Goal: Task Accomplishment & Management: Manage account settings

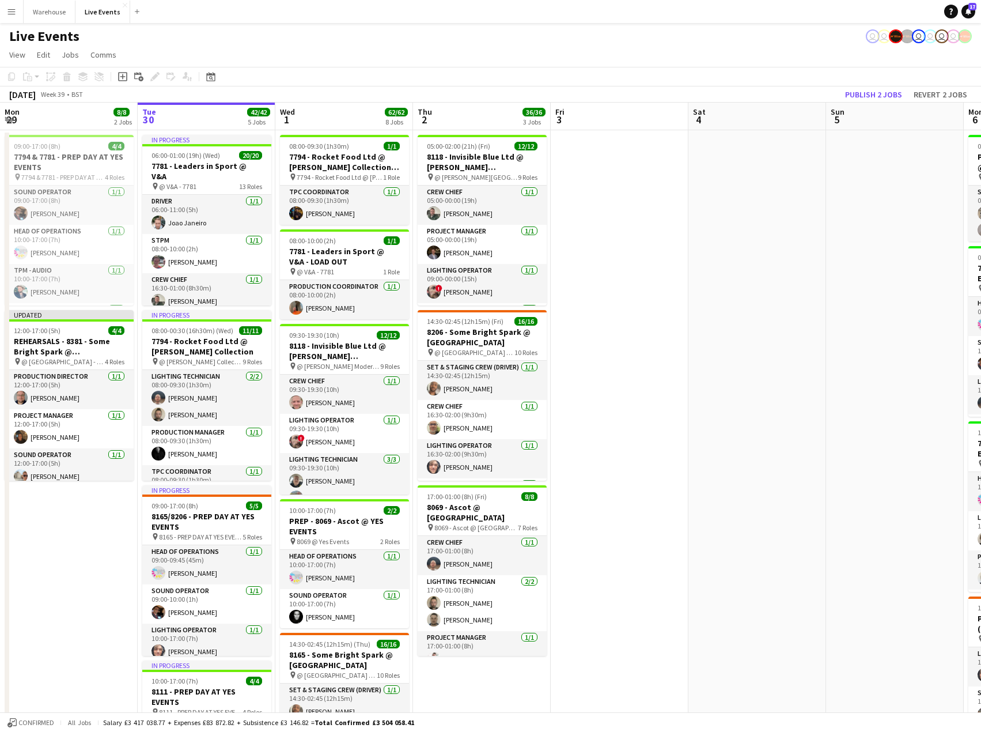
scroll to position [0, 261]
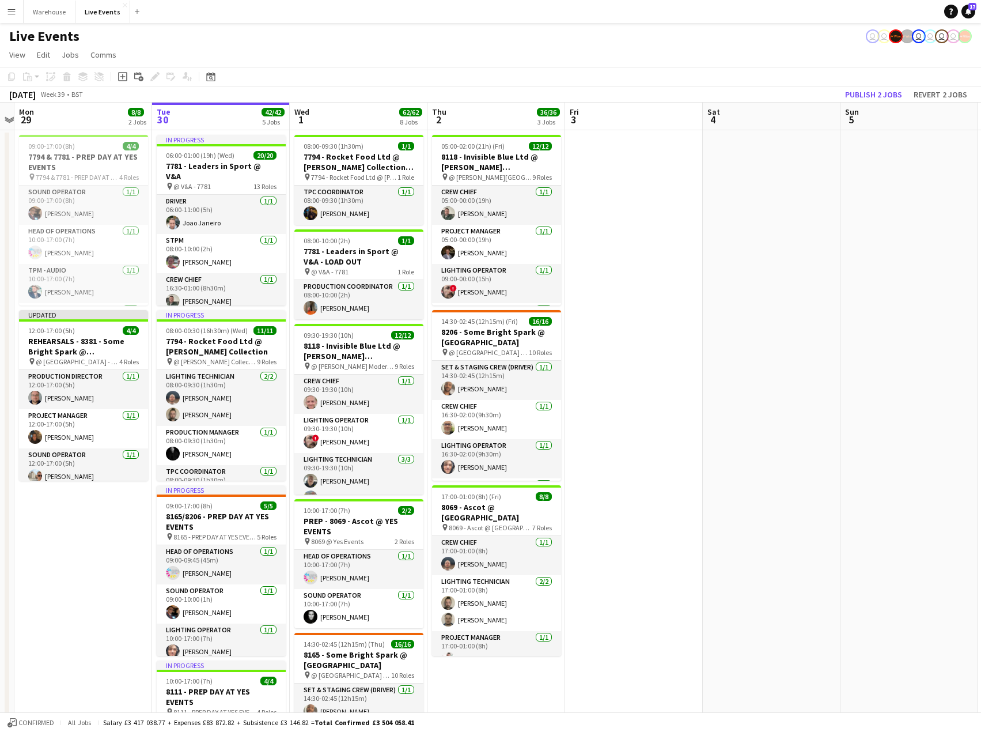
drag, startPoint x: 470, startPoint y: 345, endPoint x: 811, endPoint y: 349, distance: 341.1
click at [811, 349] on app-calendar-viewport "Sat 27 Sun 28 Mon 29 8/8 2 Jobs Tue 30 42/42 5 Jobs Wed 1 62/62 8 Jobs Thu 2 36…" at bounding box center [490, 729] width 981 height 1252
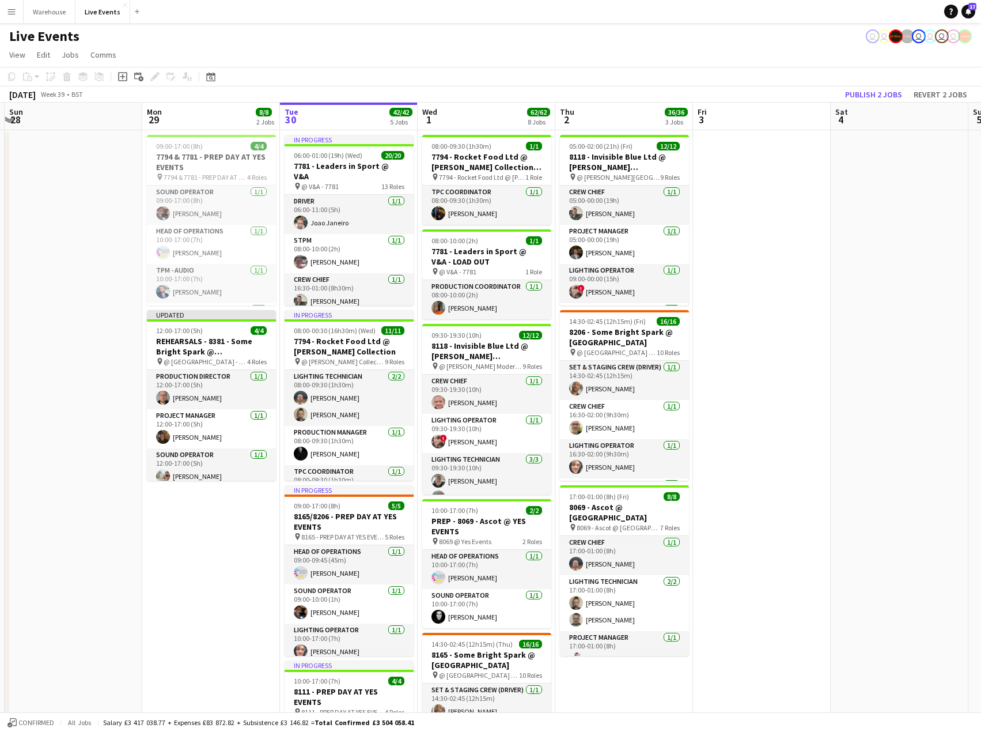
scroll to position [0, 248]
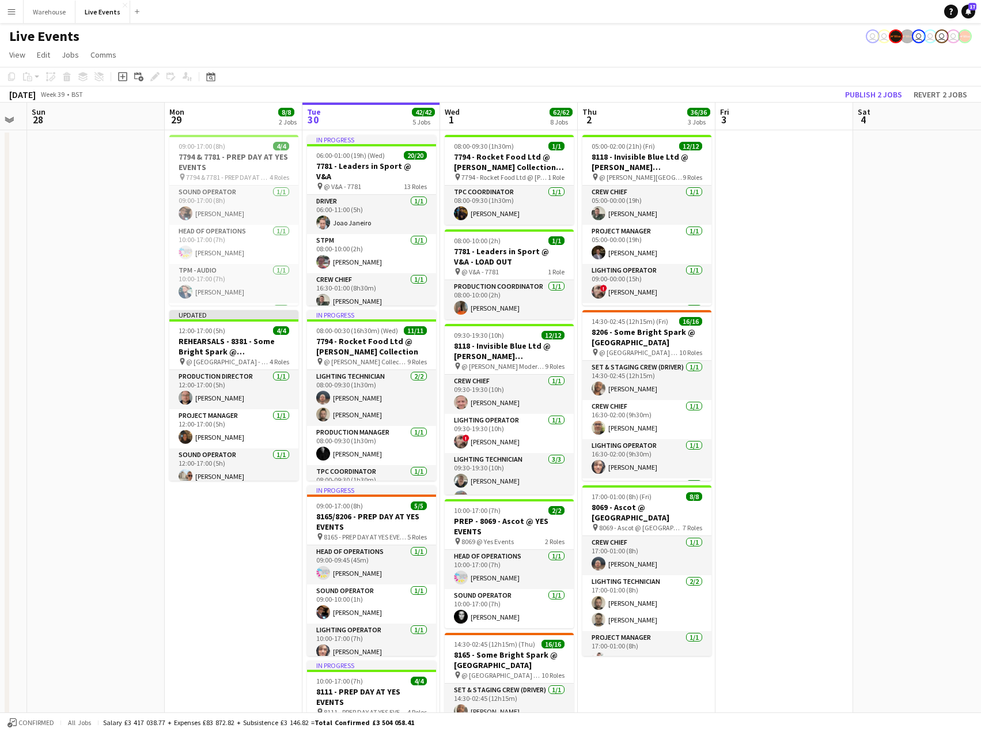
drag, startPoint x: 93, startPoint y: 552, endPoint x: 244, endPoint y: 535, distance: 151.3
click at [244, 535] on app-calendar-viewport "Fri 26 Sat 27 Sun 28 Mon 29 8/8 2 Jobs Tue 30 42/42 5 Jobs Wed 1 62/62 8 Jobs T…" at bounding box center [490, 729] width 981 height 1252
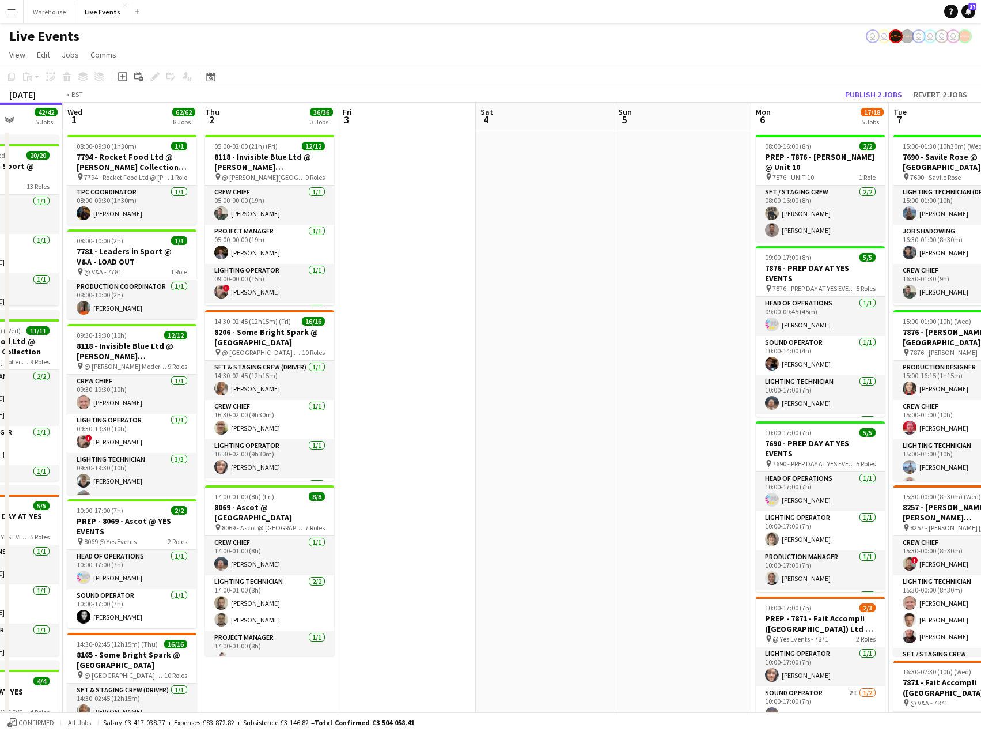
scroll to position [0, 478]
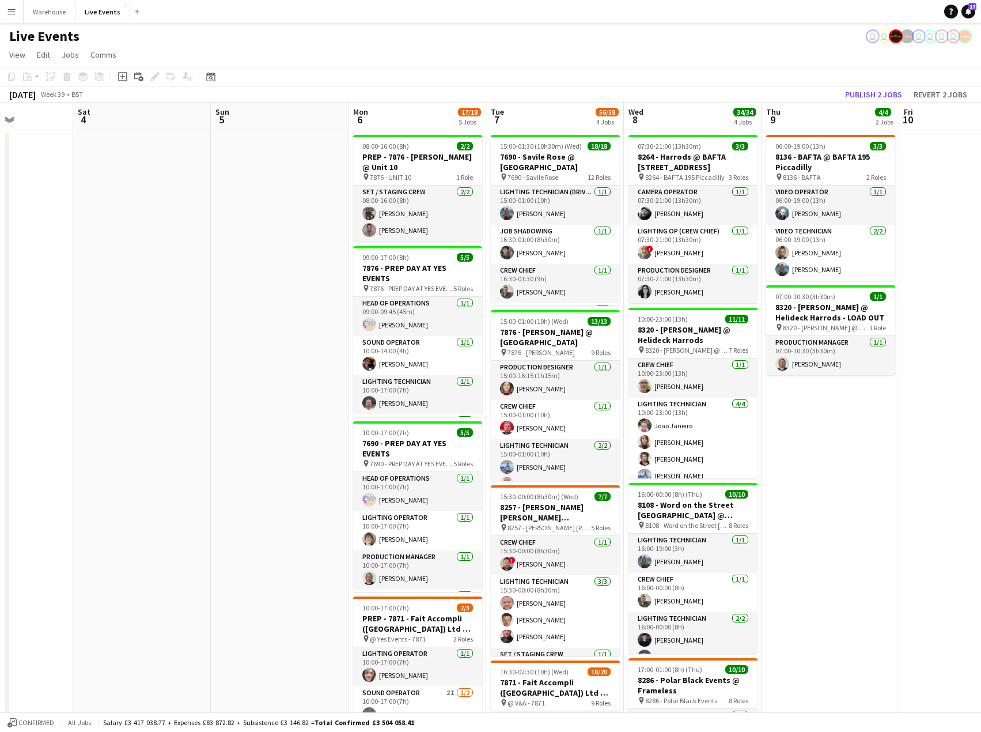
drag, startPoint x: 850, startPoint y: 272, endPoint x: 70, endPoint y: 278, distance: 780.0
click at [70, 278] on app-calendar-viewport "Tue 30 42/42 5 Jobs Wed 1 62/62 8 Jobs Thu 2 36/36 3 Jobs Fri 3 Sat 4 Sun 5 Mon…" at bounding box center [490, 729] width 981 height 1252
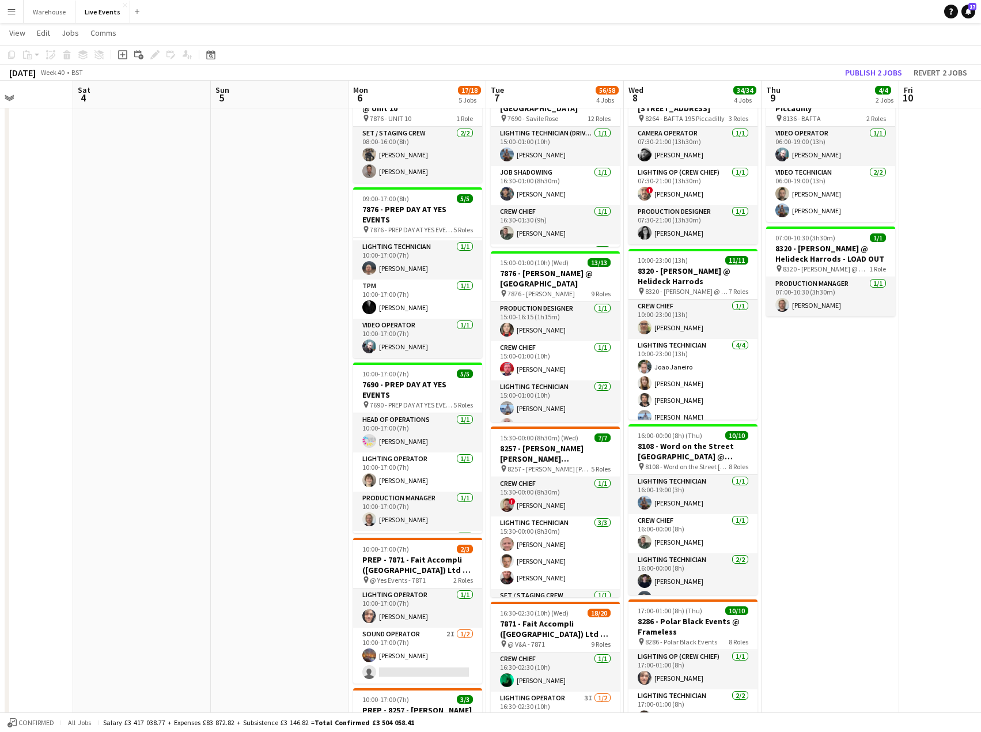
scroll to position [0, 0]
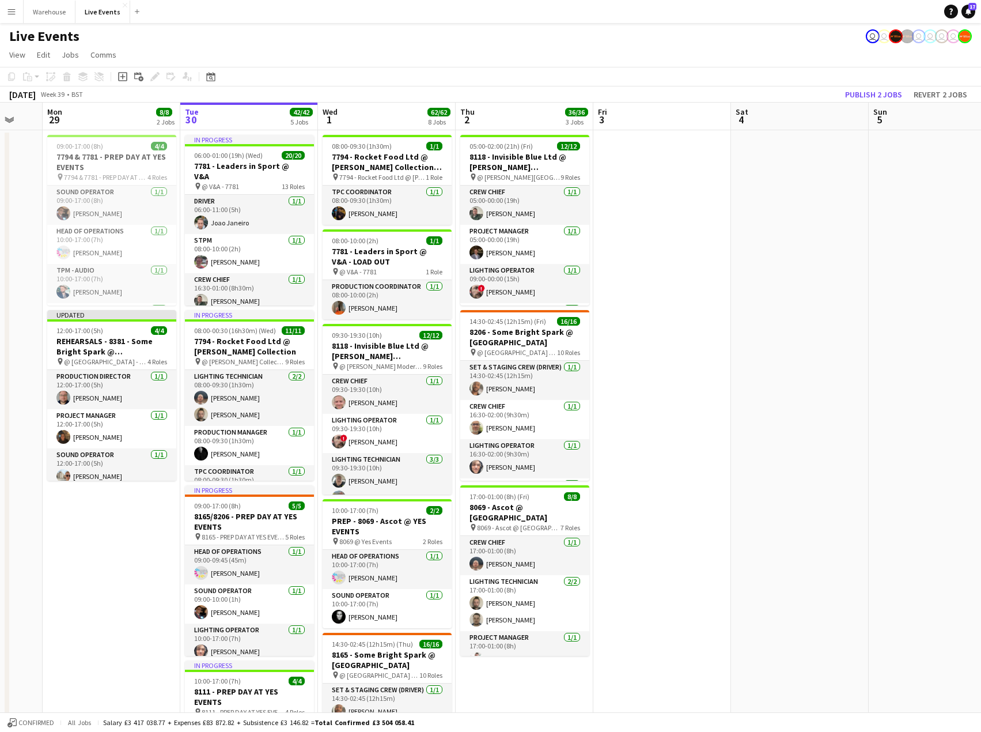
drag, startPoint x: 191, startPoint y: 373, endPoint x: 849, endPoint y: 362, distance: 657.9
click at [849, 362] on app-calendar-viewport "Sat 27 Sun 28 Mon 29 8/8 2 Jobs Tue 30 42/42 5 Jobs Wed 1 62/62 8 Jobs Thu 2 36…" at bounding box center [490, 729] width 981 height 1252
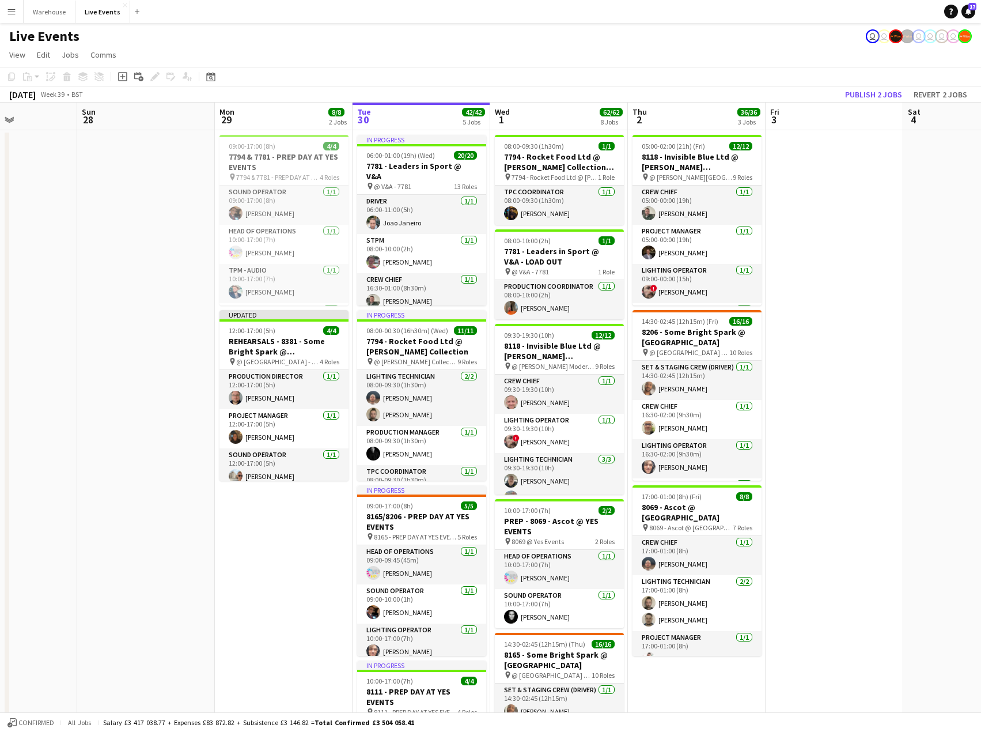
drag, startPoint x: 707, startPoint y: 412, endPoint x: 880, endPoint y: 379, distance: 175.3
click at [880, 379] on app-calendar-viewport "Thu 25 Fri 26 Sat 27 Sun 28 Mon 29 8/8 2 Jobs Tue 30 42/42 5 Jobs Wed 1 62/62 8…" at bounding box center [490, 729] width 981 height 1252
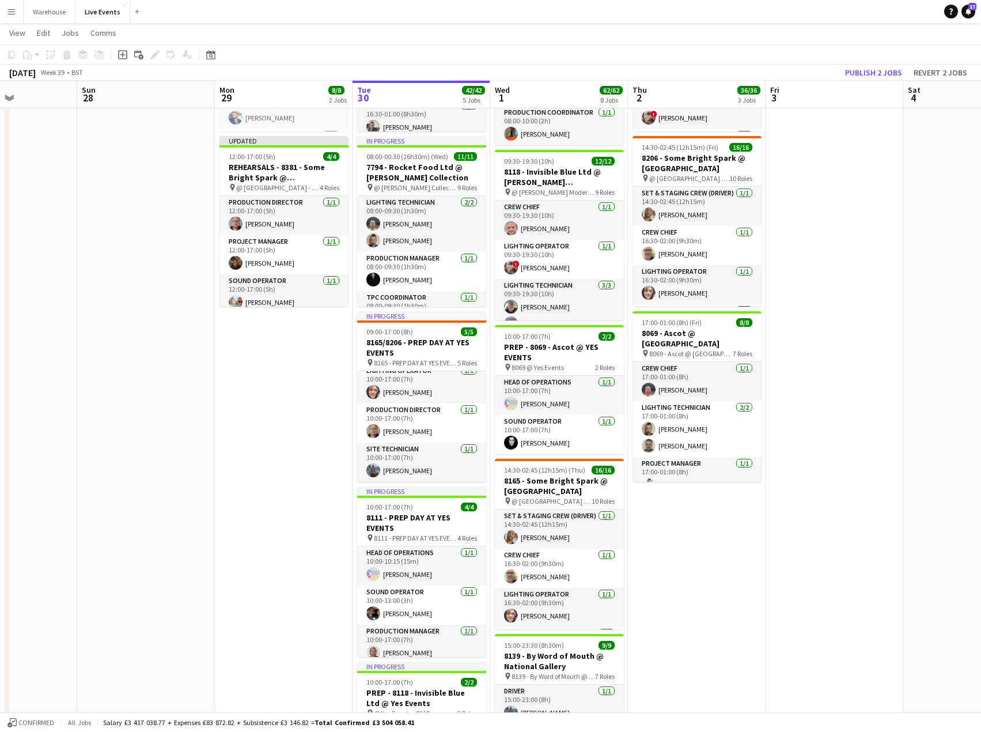
scroll to position [288, 0]
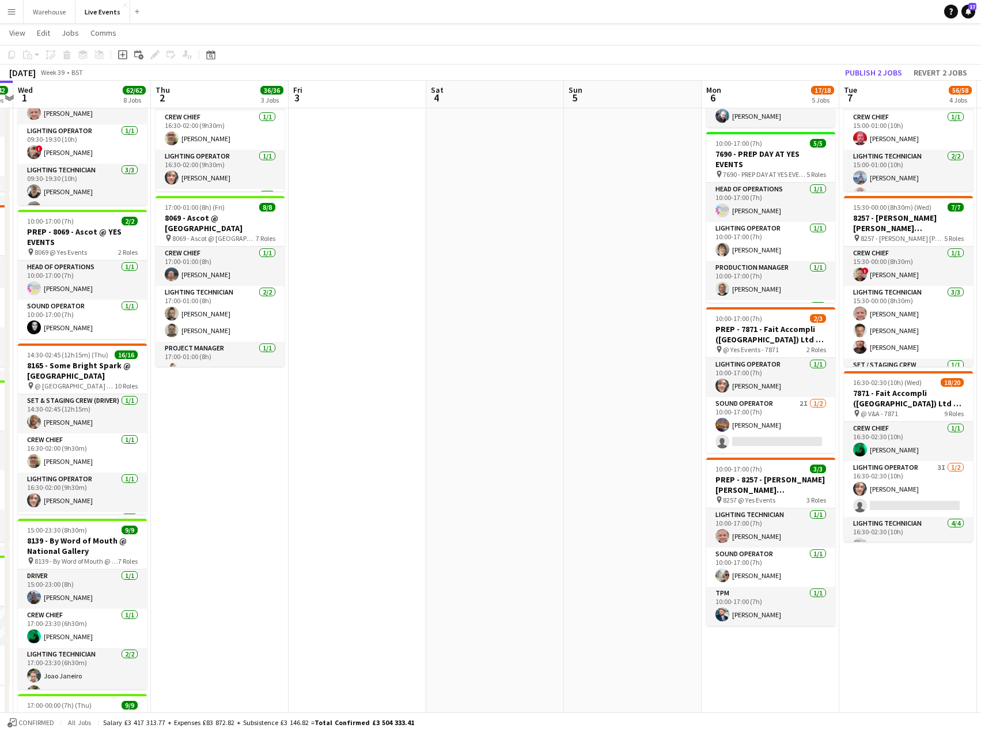
drag, startPoint x: 908, startPoint y: 552, endPoint x: 431, endPoint y: 551, distance: 477.0
click at [431, 551] on app-calendar-viewport "Sat 27 Sun 28 Mon 29 8/8 2 Jobs Tue 30 42/42 5 Jobs Wed 1 62/62 8 Jobs Thu 2 36…" at bounding box center [490, 411] width 981 height 1308
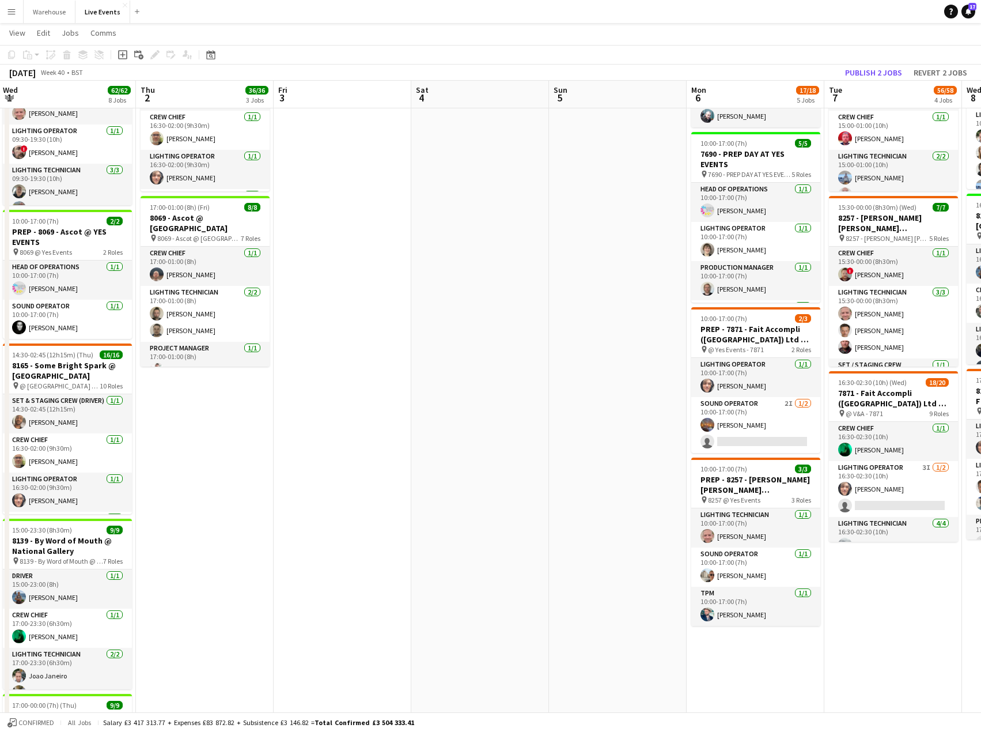
scroll to position [0, 309]
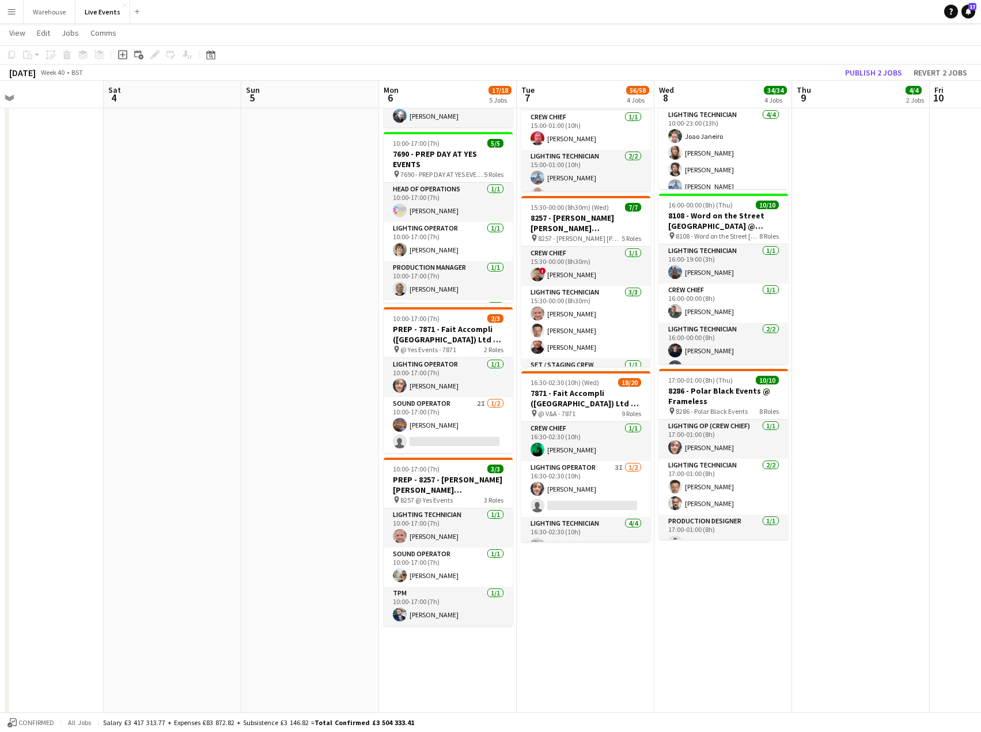
drag, startPoint x: 584, startPoint y: 472, endPoint x: 261, endPoint y: 495, distance: 323.4
click at [261, 495] on app-calendar-viewport "Wed 1 62/62 8 Jobs Thu 2 36/36 3 Jobs Fri 3 Sat 4 Sun 5 Mon 6 17/18 5 Jobs Tue …" at bounding box center [490, 411] width 981 height 1308
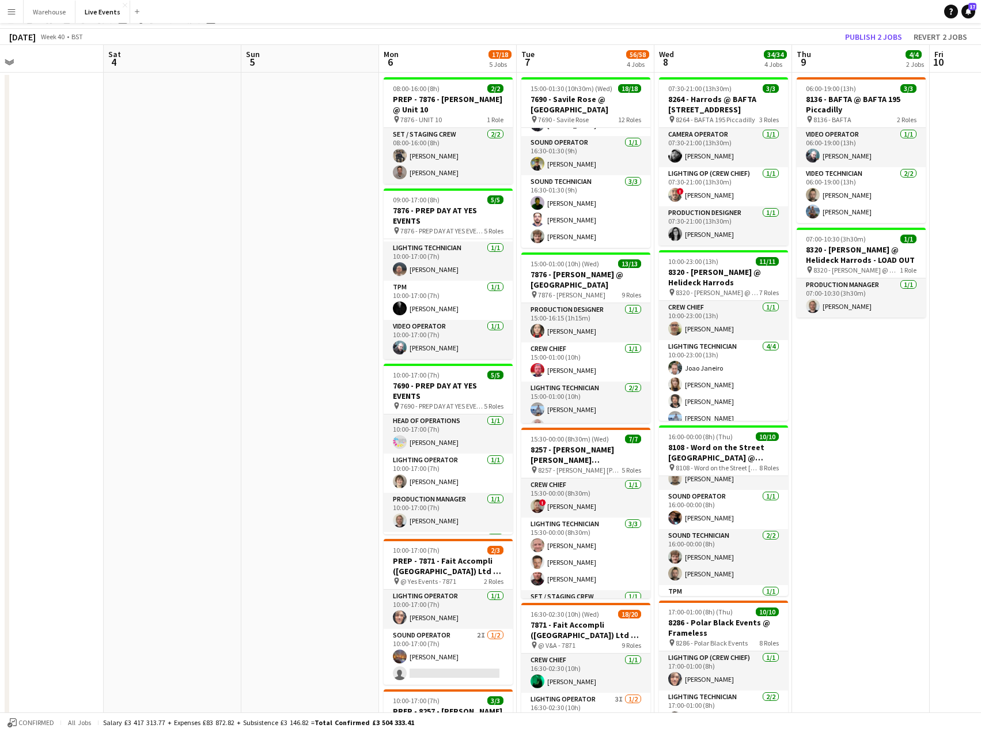
scroll to position [0, 0]
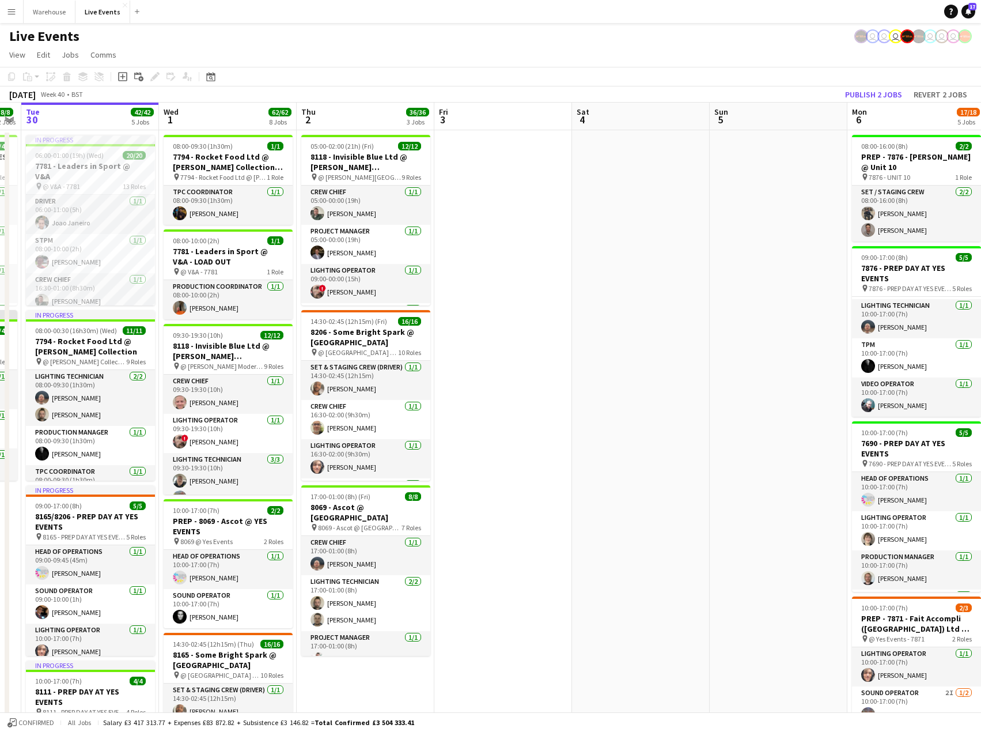
drag, startPoint x: 113, startPoint y: 274, endPoint x: 581, endPoint y: 282, distance: 468.4
click at [581, 282] on app-calendar-viewport "Sun 28 Mon 29 8/8 2 Jobs Tue 30 42/42 5 Jobs Wed 1 62/62 8 Jobs Thu 2 36/36 3 J…" at bounding box center [490, 729] width 981 height 1252
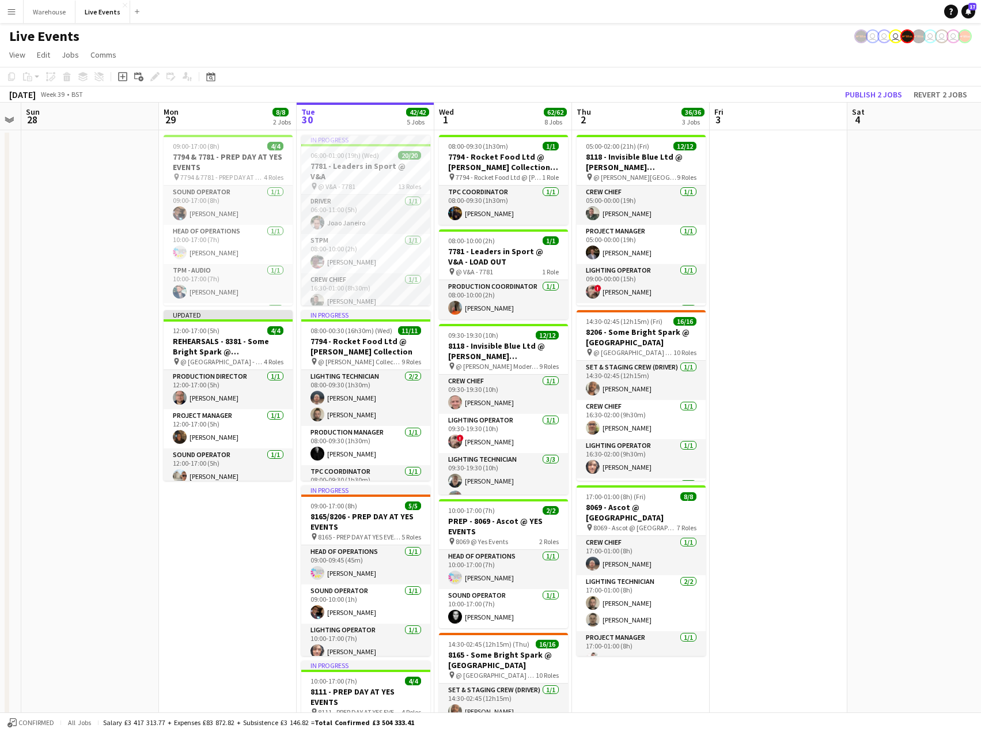
scroll to position [0, 275]
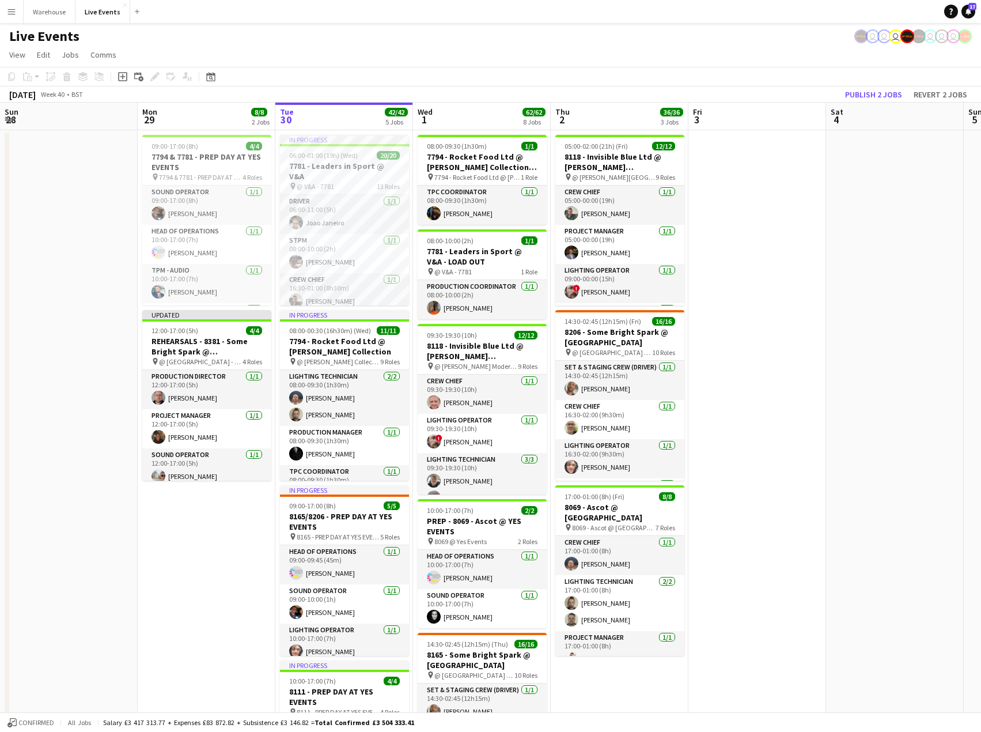
drag, startPoint x: 763, startPoint y: 321, endPoint x: 778, endPoint y: 321, distance: 15.0
click at [778, 321] on app-calendar-viewport "Fri 26 Sat 27 Sun 28 Mon 29 8/8 2 Jobs Tue 30 42/42 5 Jobs Wed 1 62/62 8 Jobs T…" at bounding box center [490, 729] width 981 height 1252
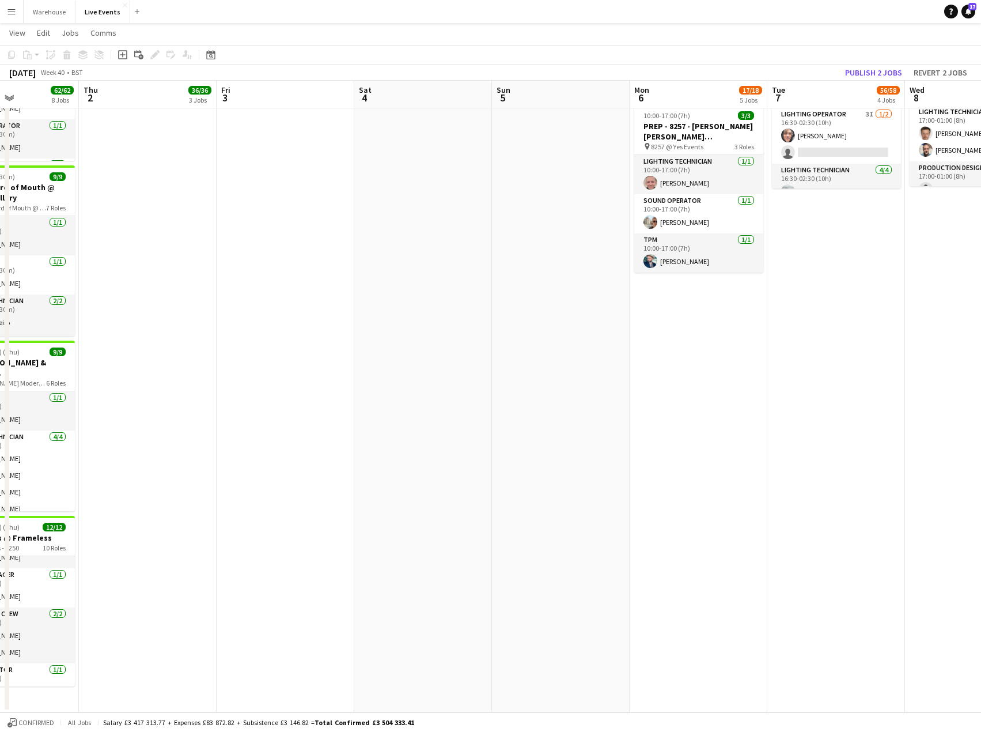
scroll to position [0, 555]
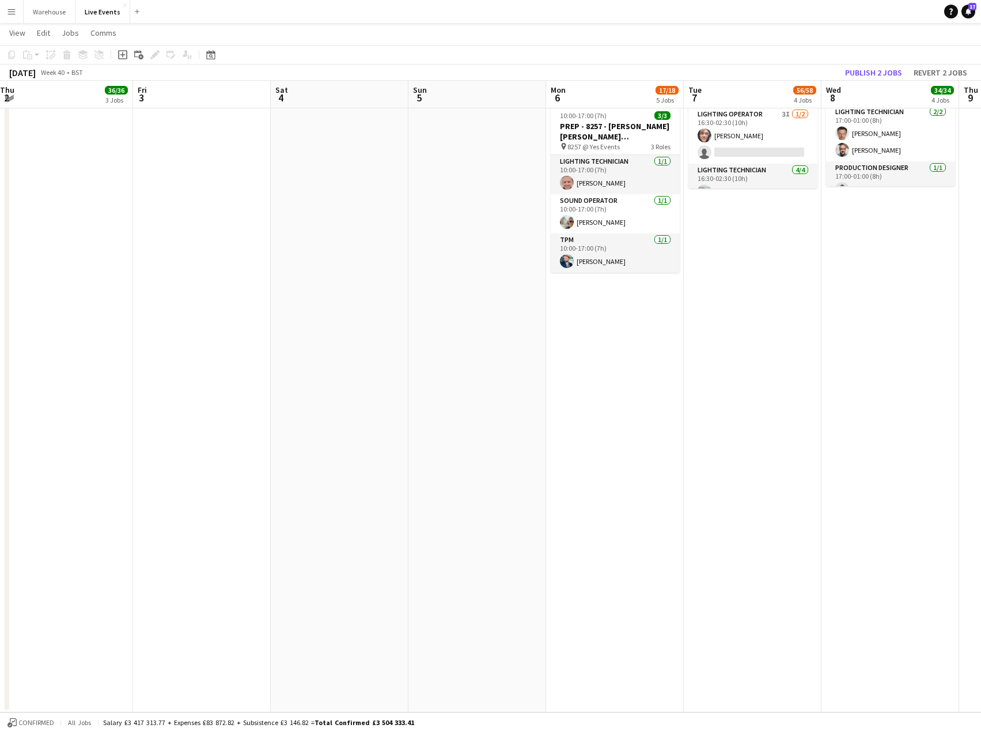
drag, startPoint x: 777, startPoint y: 384, endPoint x: 222, endPoint y: 410, distance: 555.9
click at [222, 410] on app-calendar-viewport "Sun 28 Mon 29 8/8 2 Jobs Tue 30 42/42 5 Jobs Wed 1 62/62 8 Jobs Thu 2 36/36 3 J…" at bounding box center [490, 58] width 981 height 1308
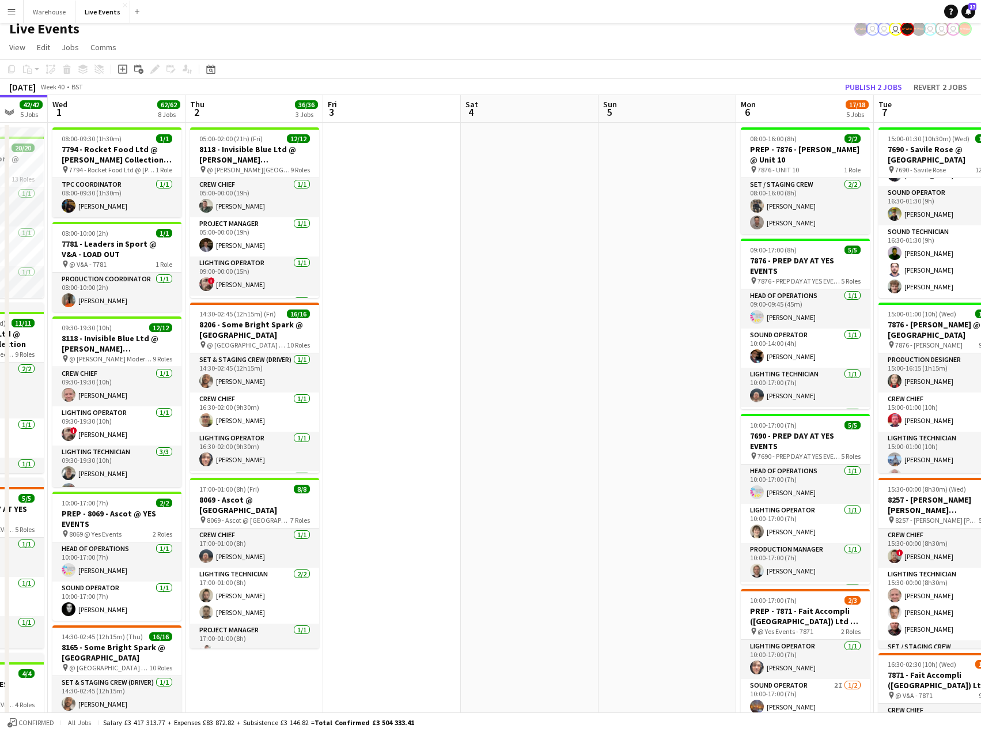
scroll to position [0, 380]
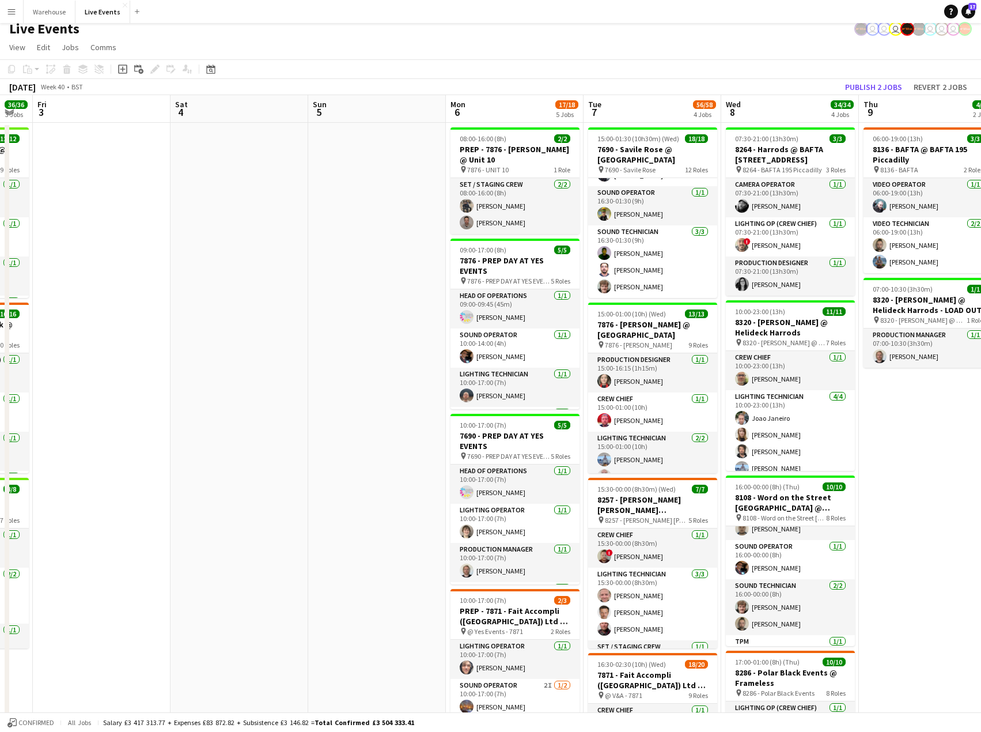
drag, startPoint x: 474, startPoint y: 375, endPoint x: 374, endPoint y: 372, distance: 100.3
click at [374, 372] on app-calendar-viewport "Tue 30 42/42 5 Jobs Wed 1 62/62 8 Jobs Thu 2 36/36 3 Jobs Fri 3 Sat 4 Sun 5 Mon…" at bounding box center [490, 721] width 981 height 1252
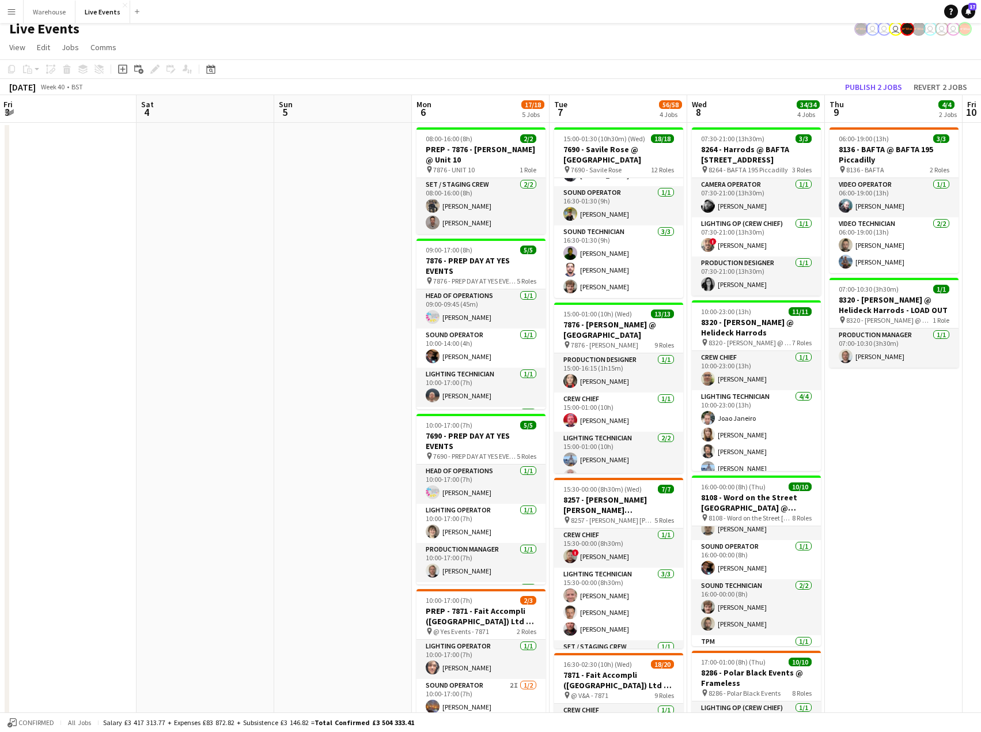
scroll to position [0, 415]
drag, startPoint x: 906, startPoint y: 431, endPoint x: 871, endPoint y: 431, distance: 34.6
click at [871, 431] on app-calendar-viewport "Tue 30 42/42 5 Jobs Wed 1 62/62 8 Jobs Thu 2 36/36 3 Jobs Fri 3 Sat 4 Sun 5 Mon…" at bounding box center [490, 721] width 981 height 1252
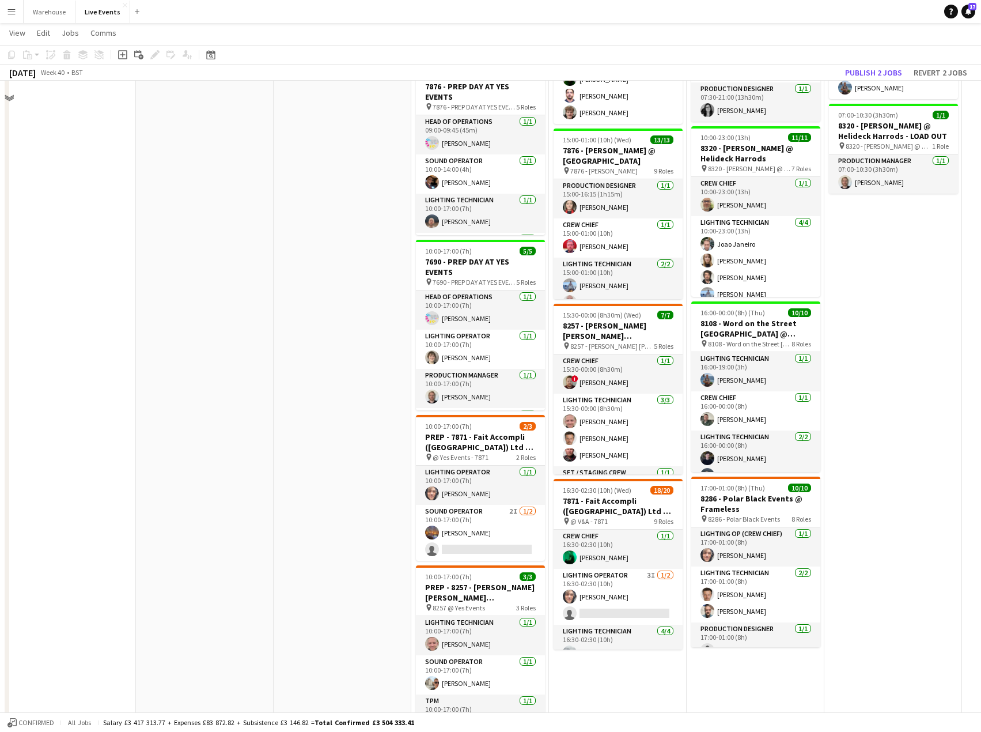
scroll to position [0, 0]
